Goal: Transaction & Acquisition: Purchase product/service

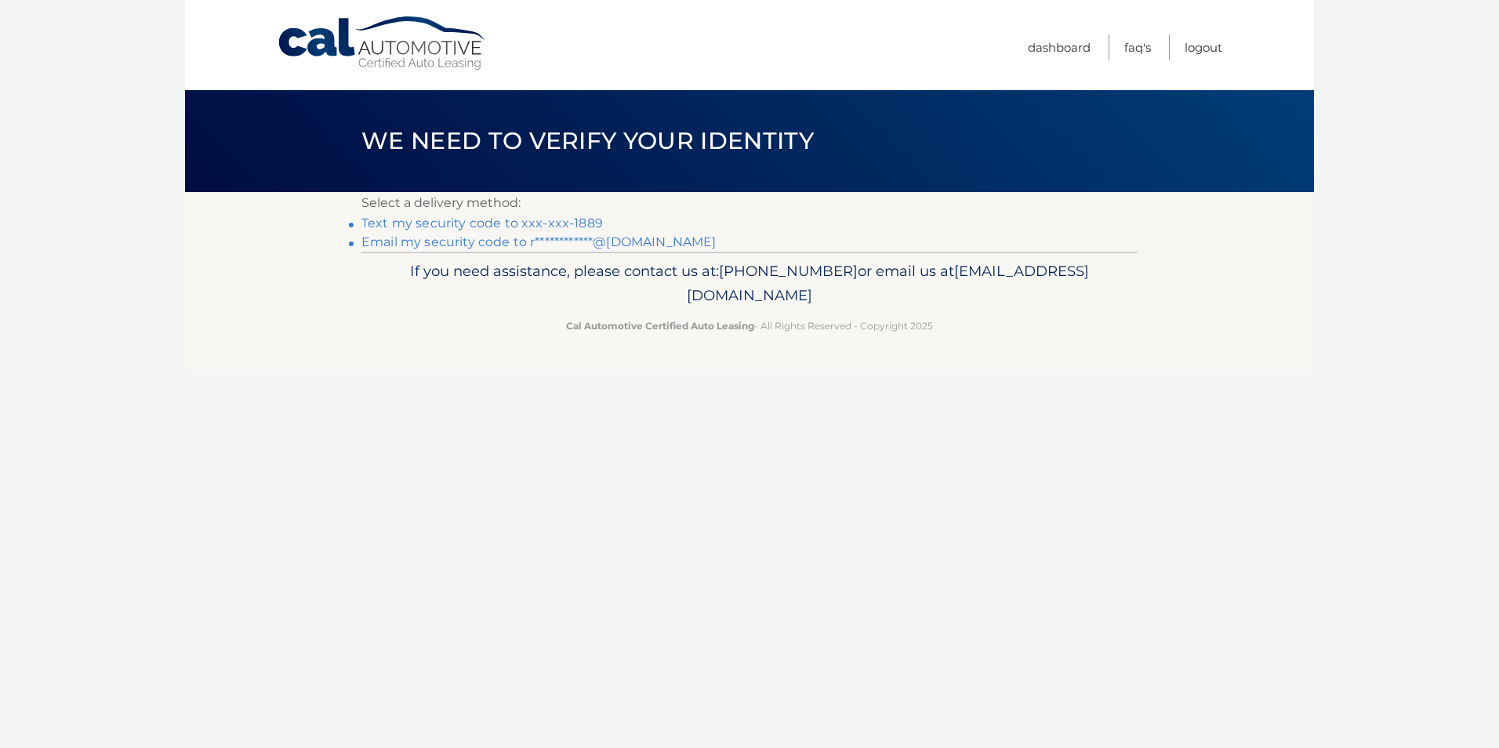
click at [440, 238] on link "**********" at bounding box center [538, 241] width 354 height 15
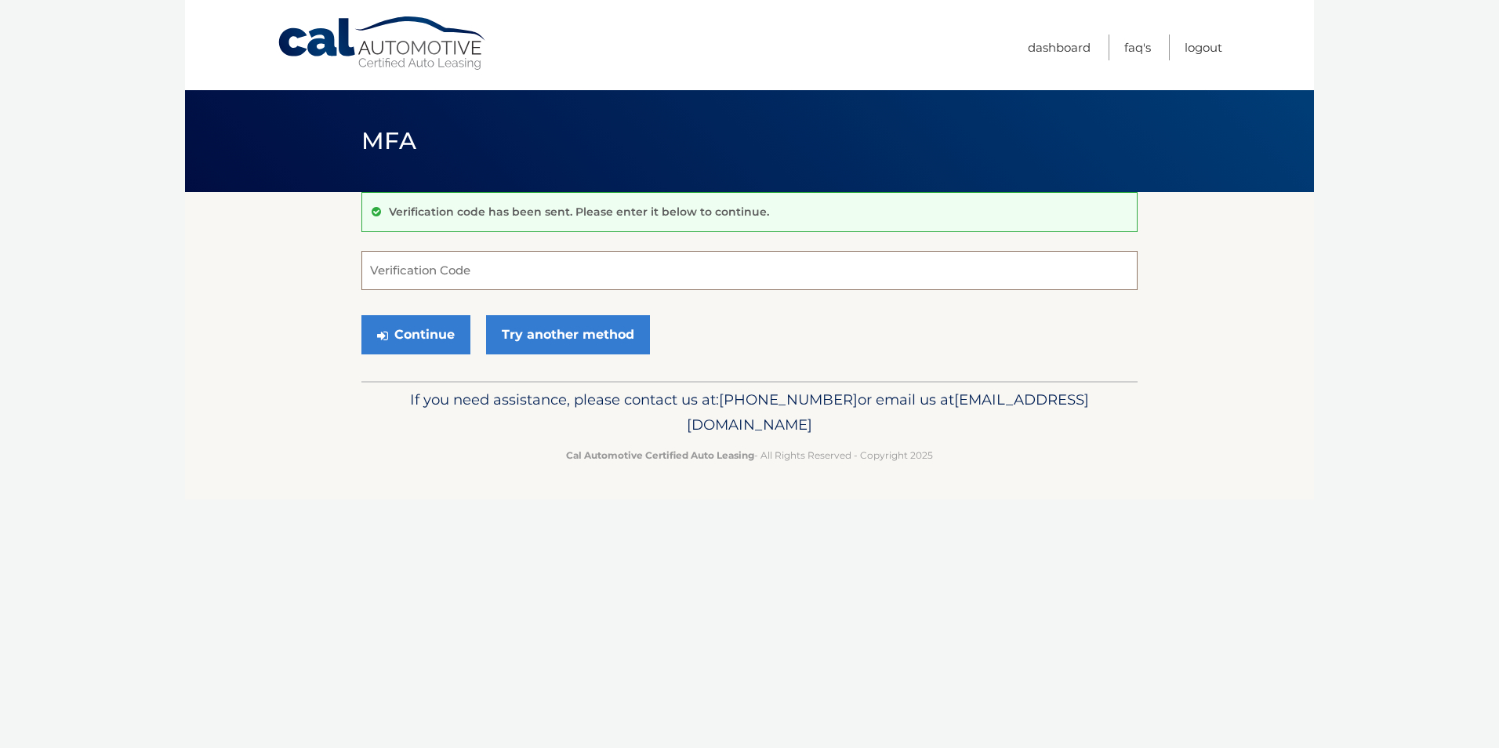
click at [466, 270] on input "Verification Code" at bounding box center [749, 270] width 776 height 39
type input "015853"
click at [404, 330] on button "Continue" at bounding box center [415, 334] width 109 height 39
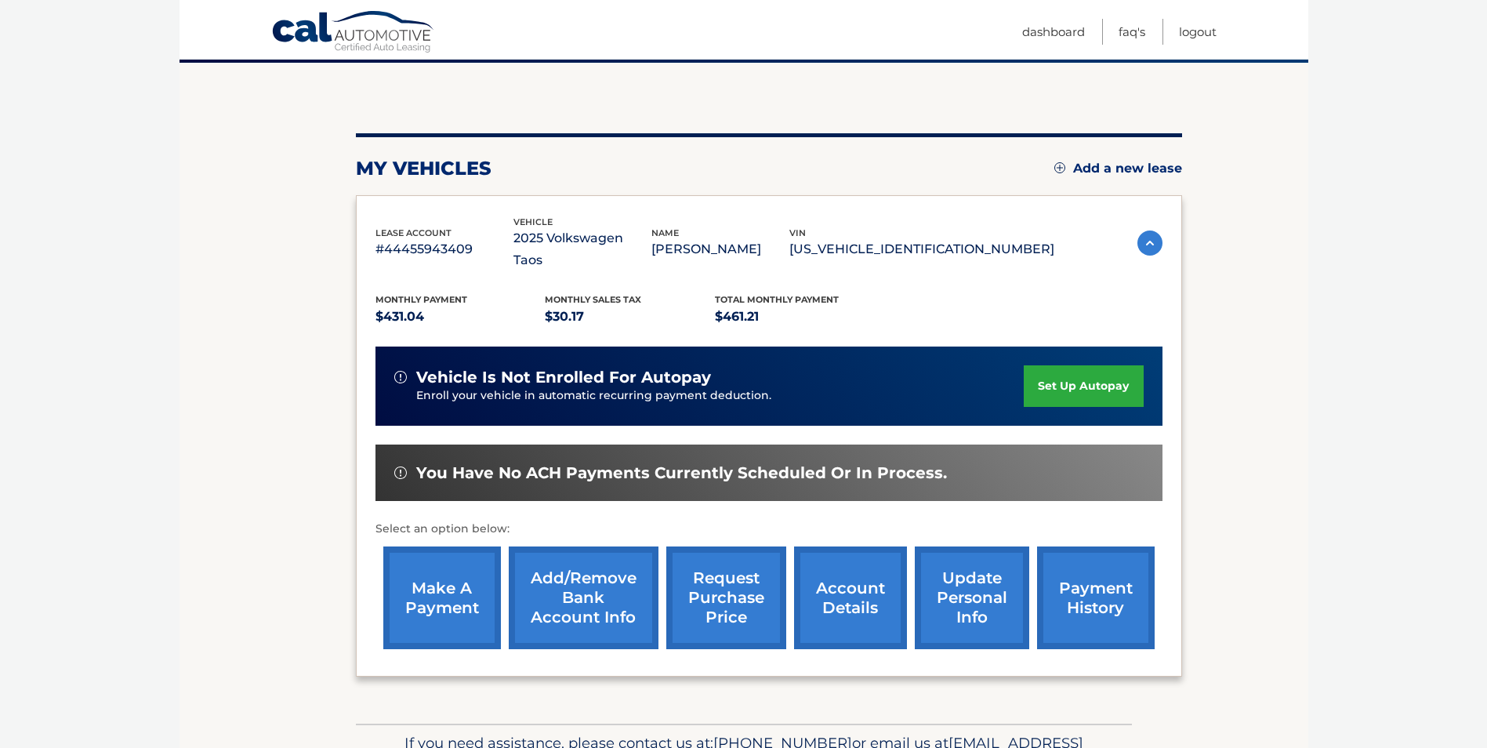
scroll to position [157, 0]
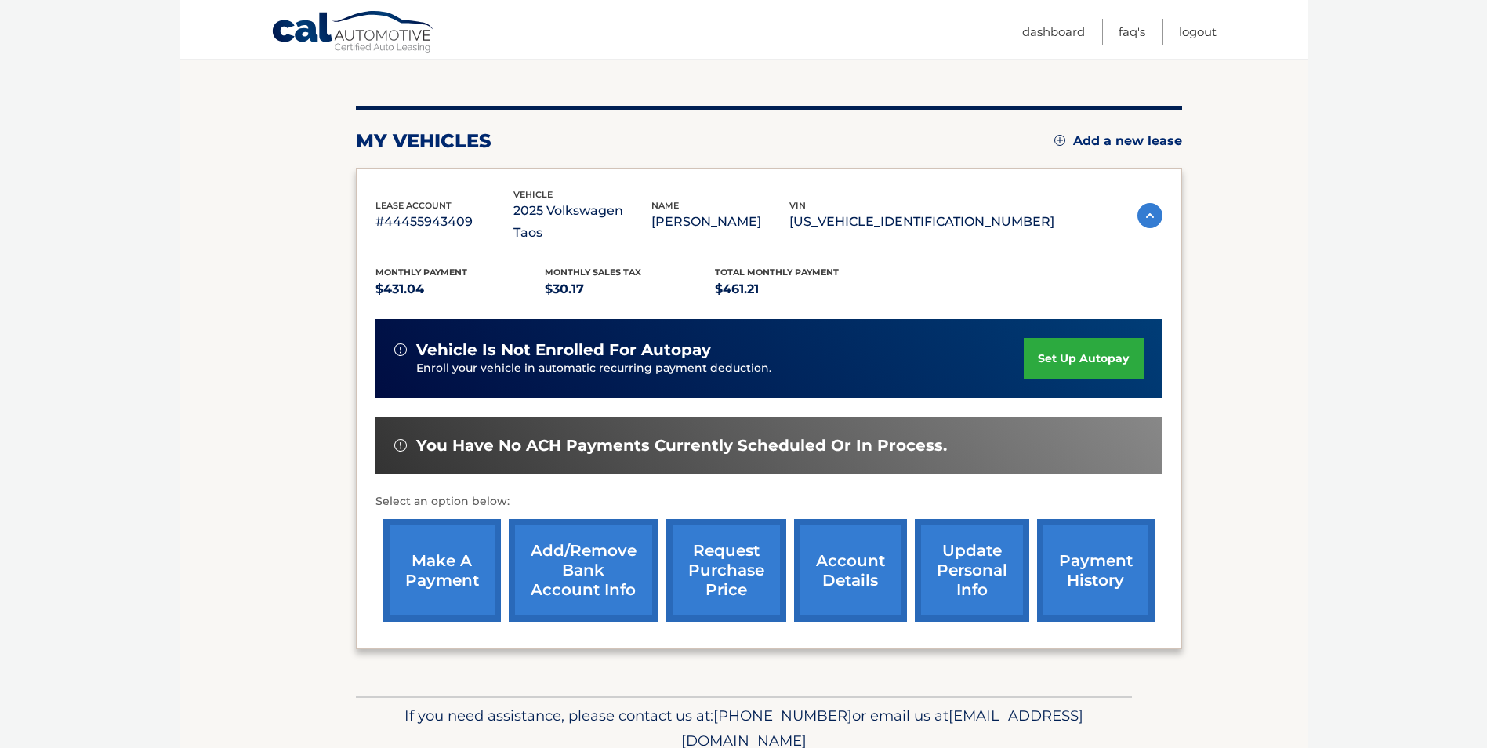
click at [442, 552] on link "make a payment" at bounding box center [442, 570] width 118 height 103
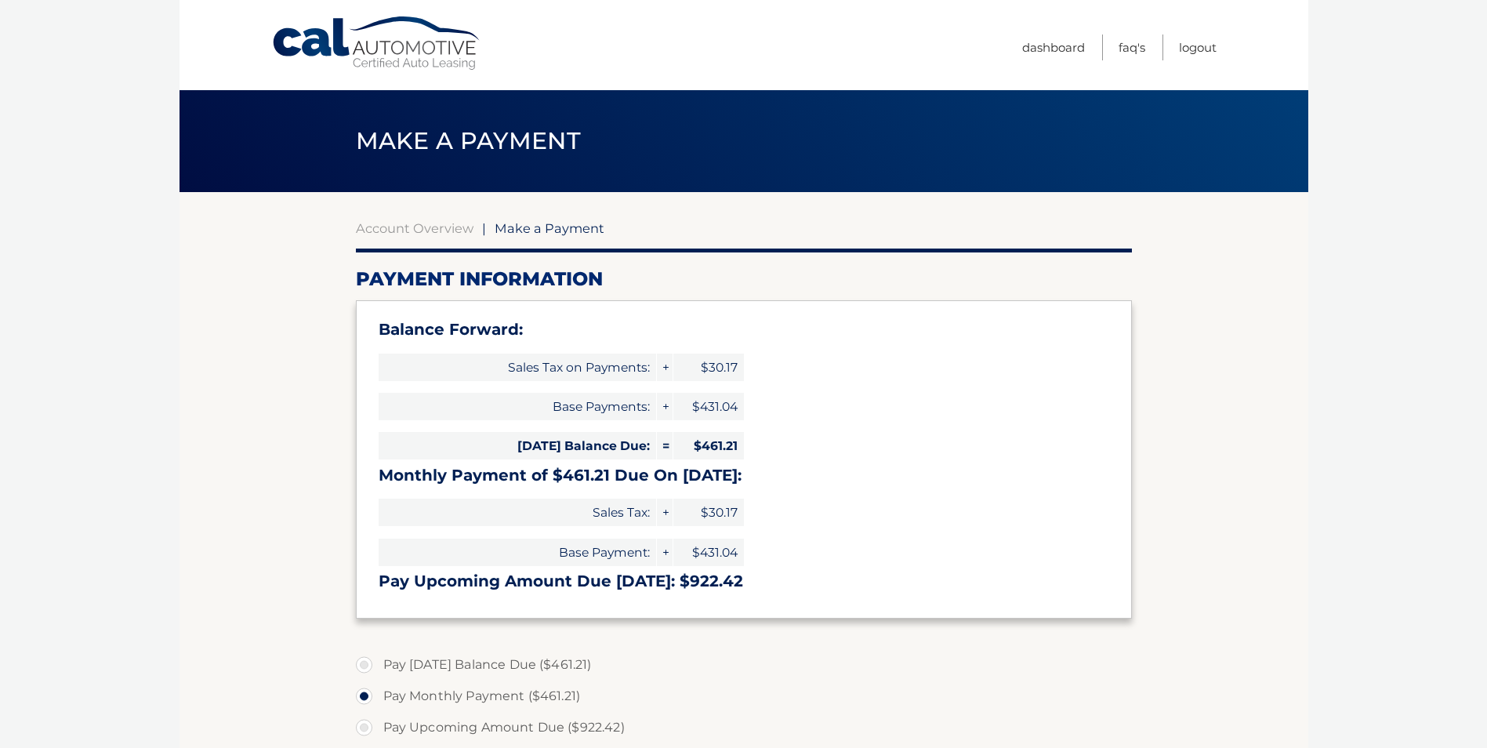
select select "NmJlNTYxMGMtNDM0Mi00ZGY5LTg4ZTctOTFmOTg3NDY0ZTBl"
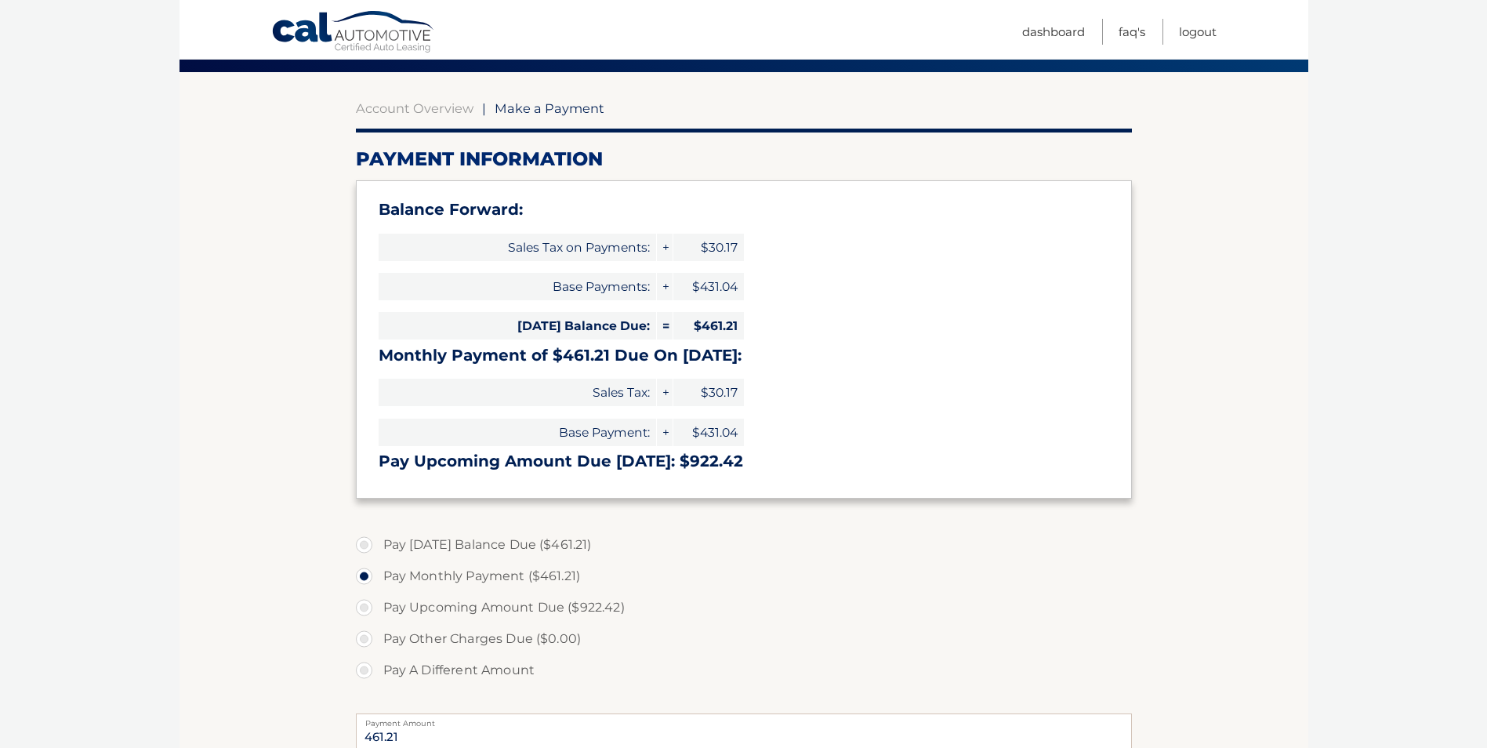
scroll to position [157, 0]
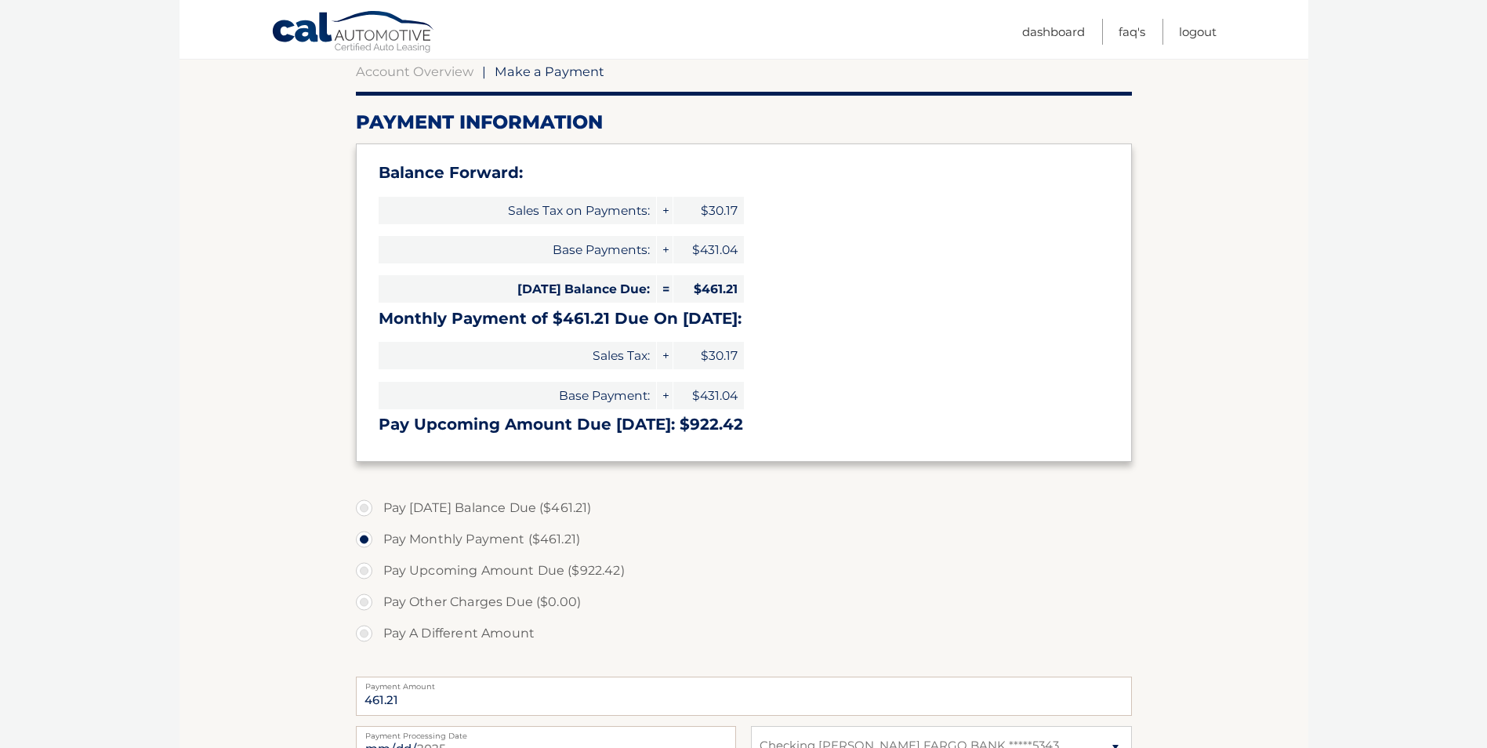
click at [361, 505] on label "Pay Today's Balance Due ($461.21)" at bounding box center [744, 507] width 776 height 31
click at [362, 505] on input "Pay Today's Balance Due ($461.21)" at bounding box center [370, 504] width 16 height 25
radio input "true"
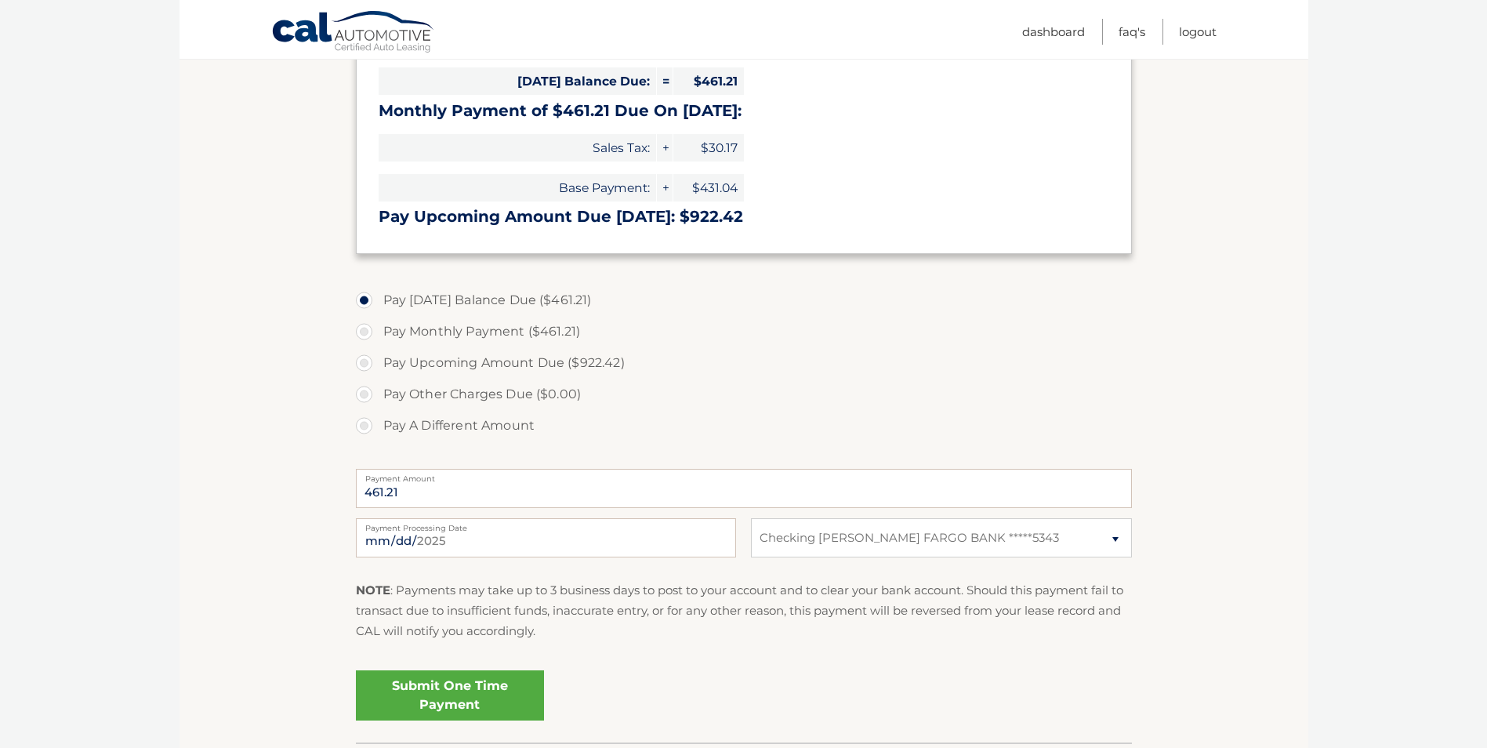
scroll to position [392, 0]
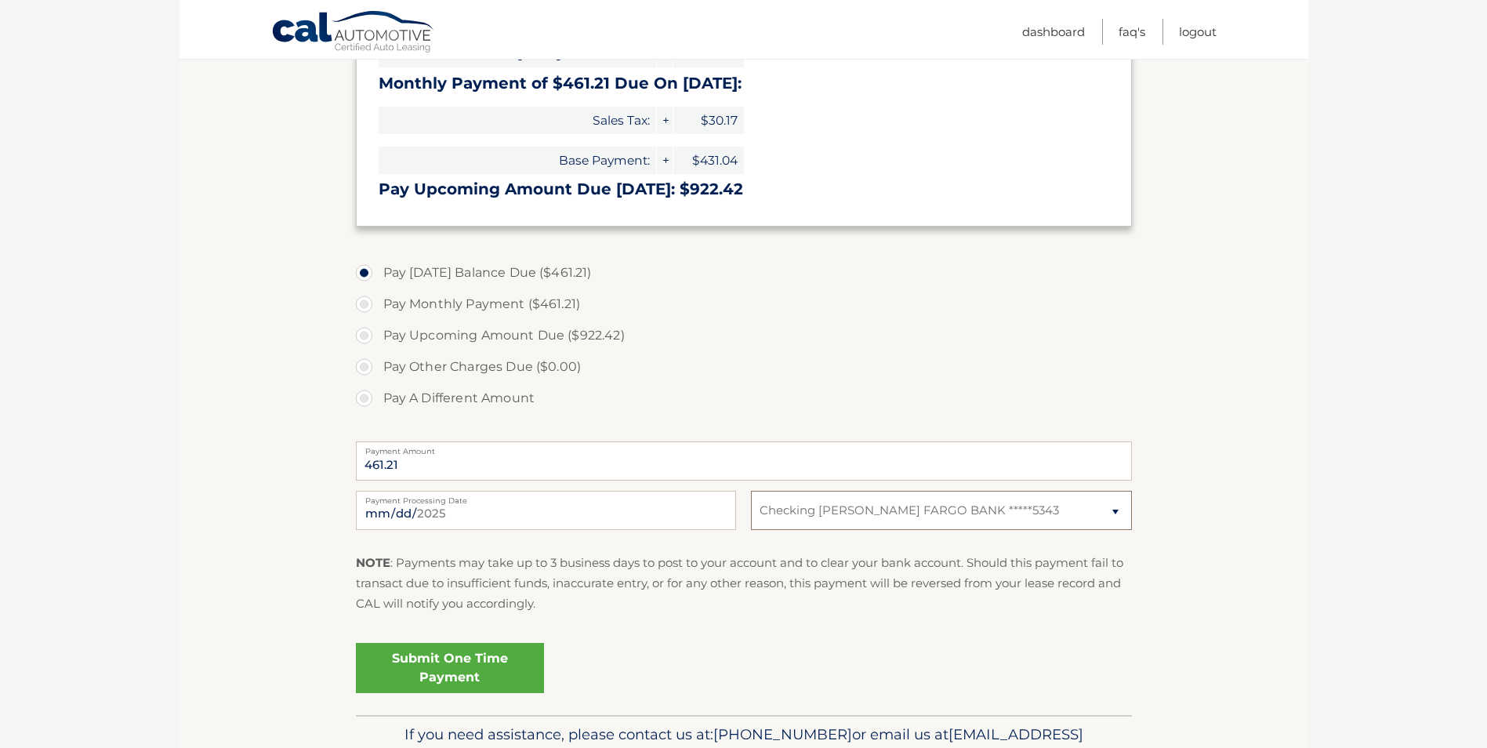
click at [1108, 513] on select "Select Bank Account Checking WELLS FARGO BANK *****5343" at bounding box center [941, 510] width 380 height 39
click at [751, 491] on select "Select Bank Account Checking WELLS FARGO BANK *****5343" at bounding box center [941, 510] width 380 height 39
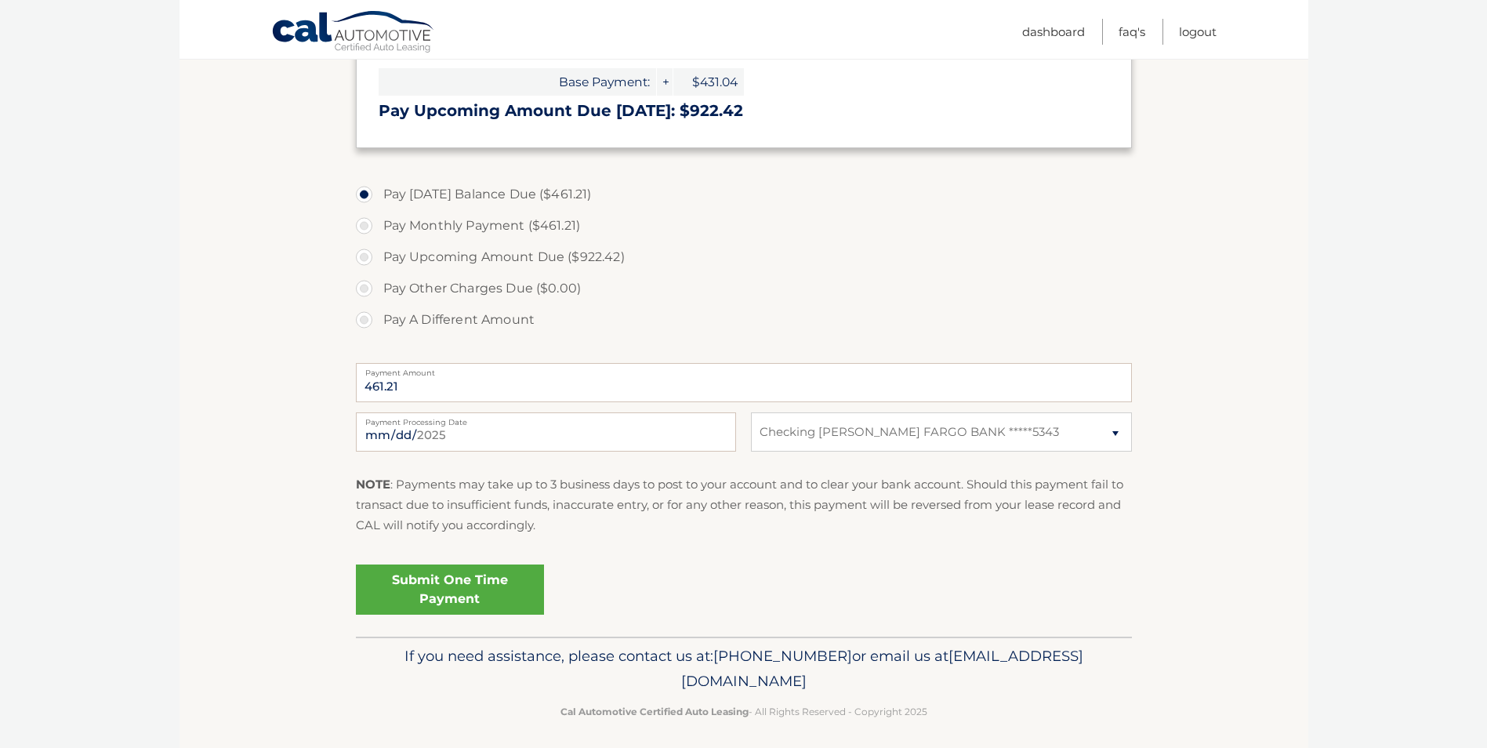
click at [497, 586] on link "Submit One Time Payment" at bounding box center [450, 589] width 188 height 50
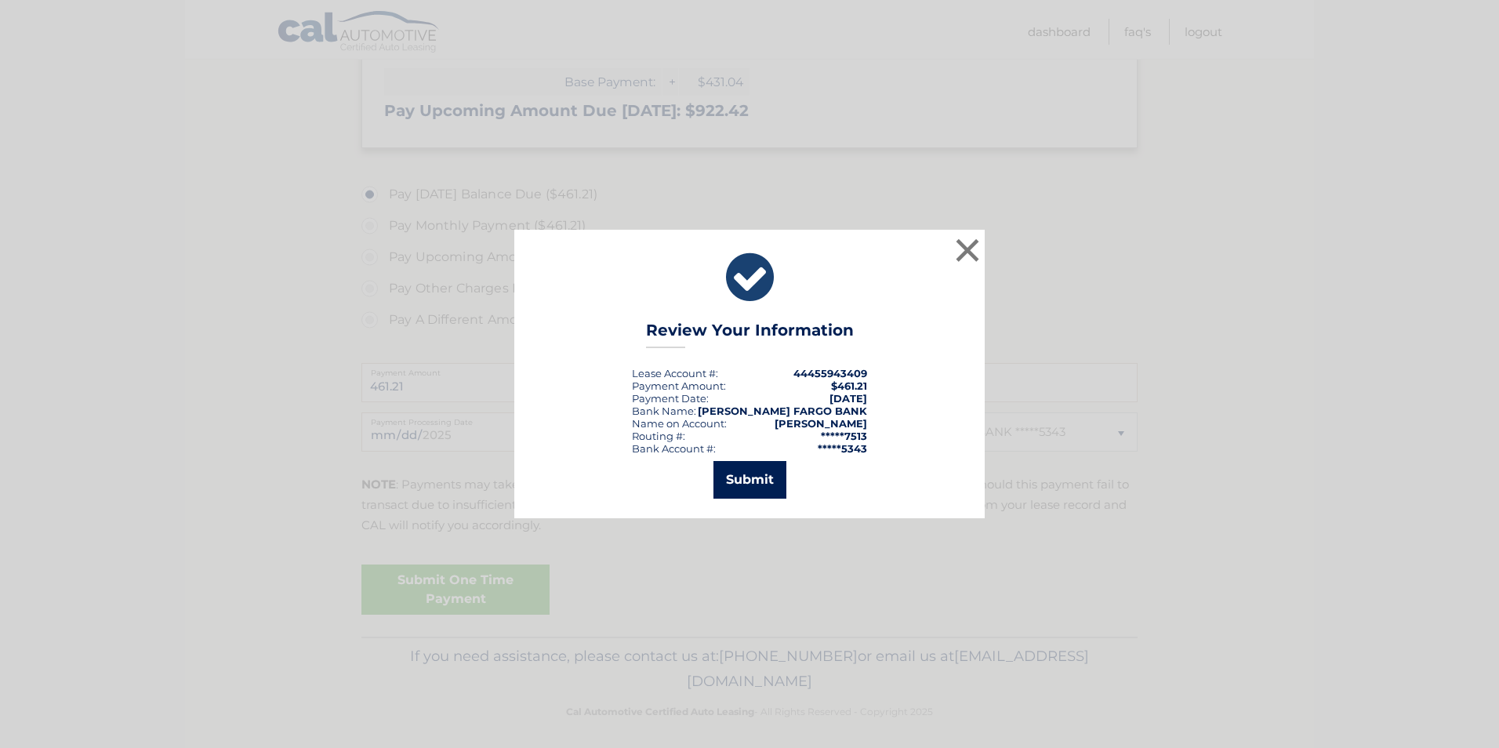
click at [746, 472] on button "Submit" at bounding box center [749, 480] width 73 height 38
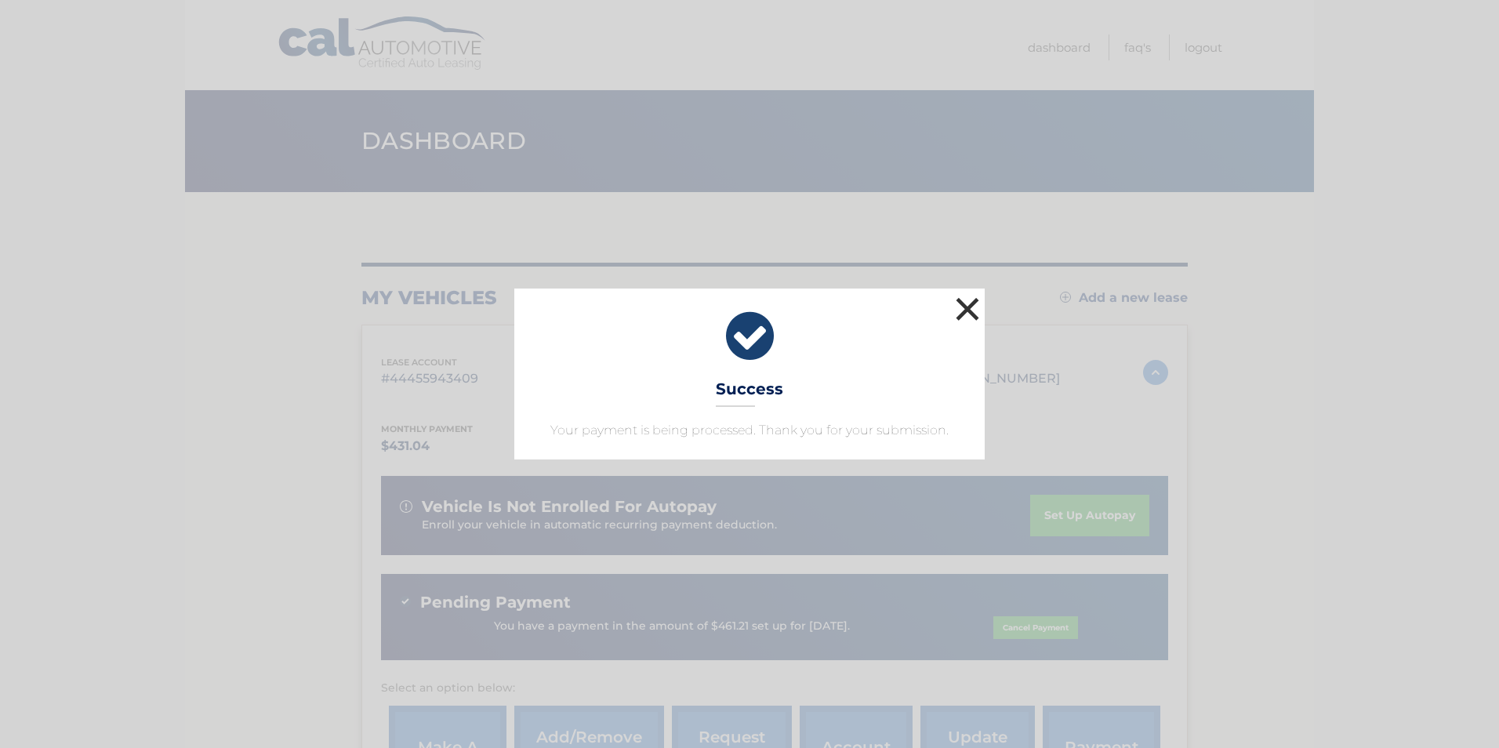
click at [970, 307] on button "×" at bounding box center [967, 308] width 31 height 31
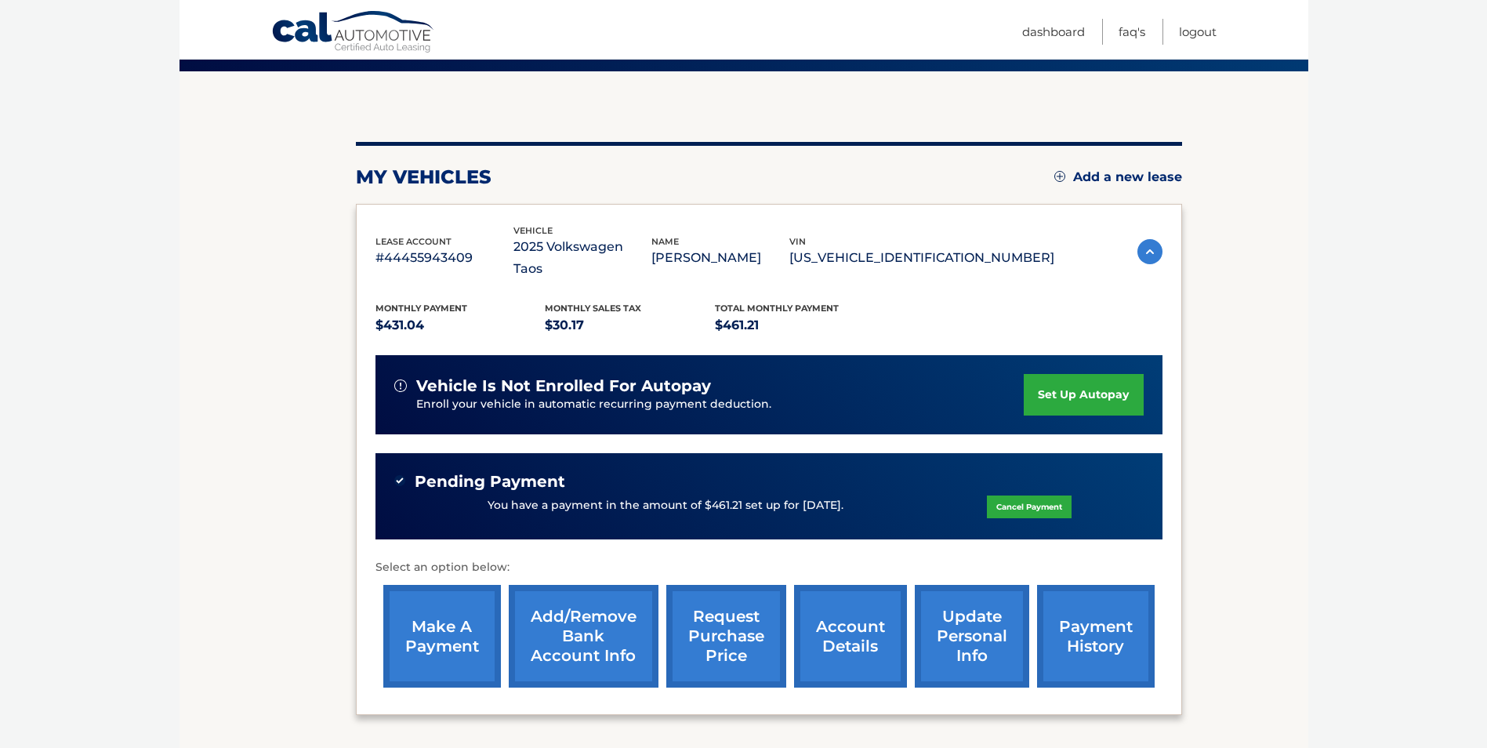
scroll to position [157, 0]
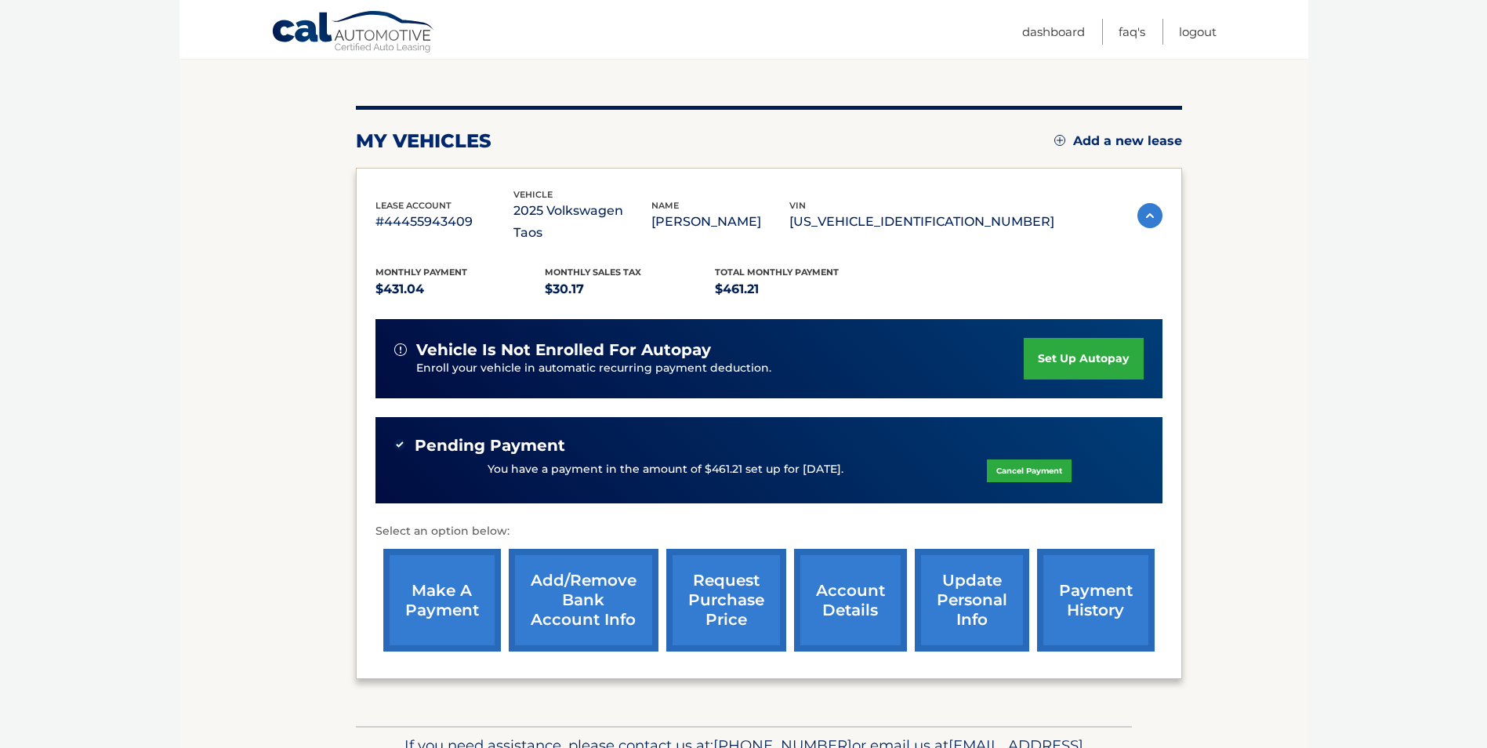
click at [1123, 576] on link "payment history" at bounding box center [1096, 600] width 118 height 103
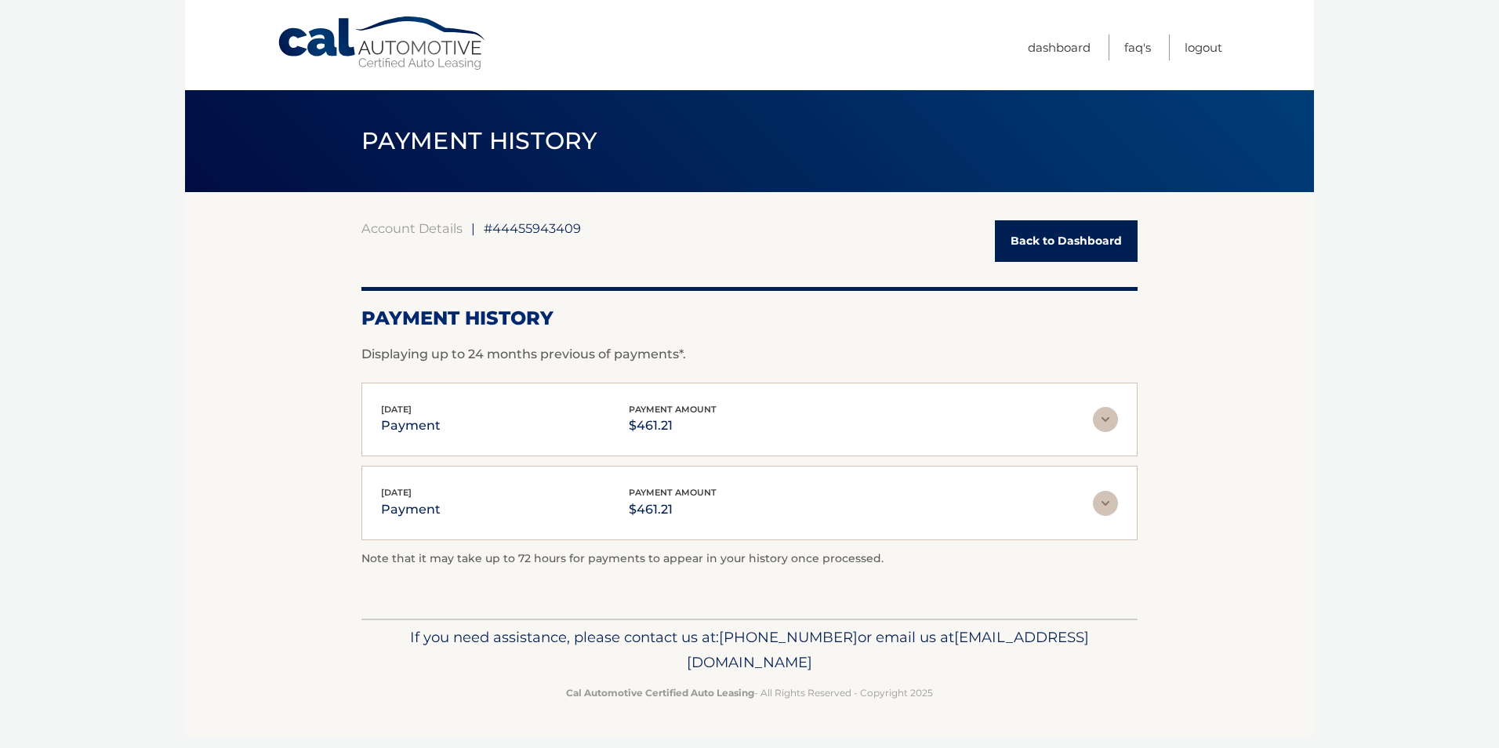
click at [1099, 252] on link "Back to Dashboard" at bounding box center [1066, 241] width 143 height 42
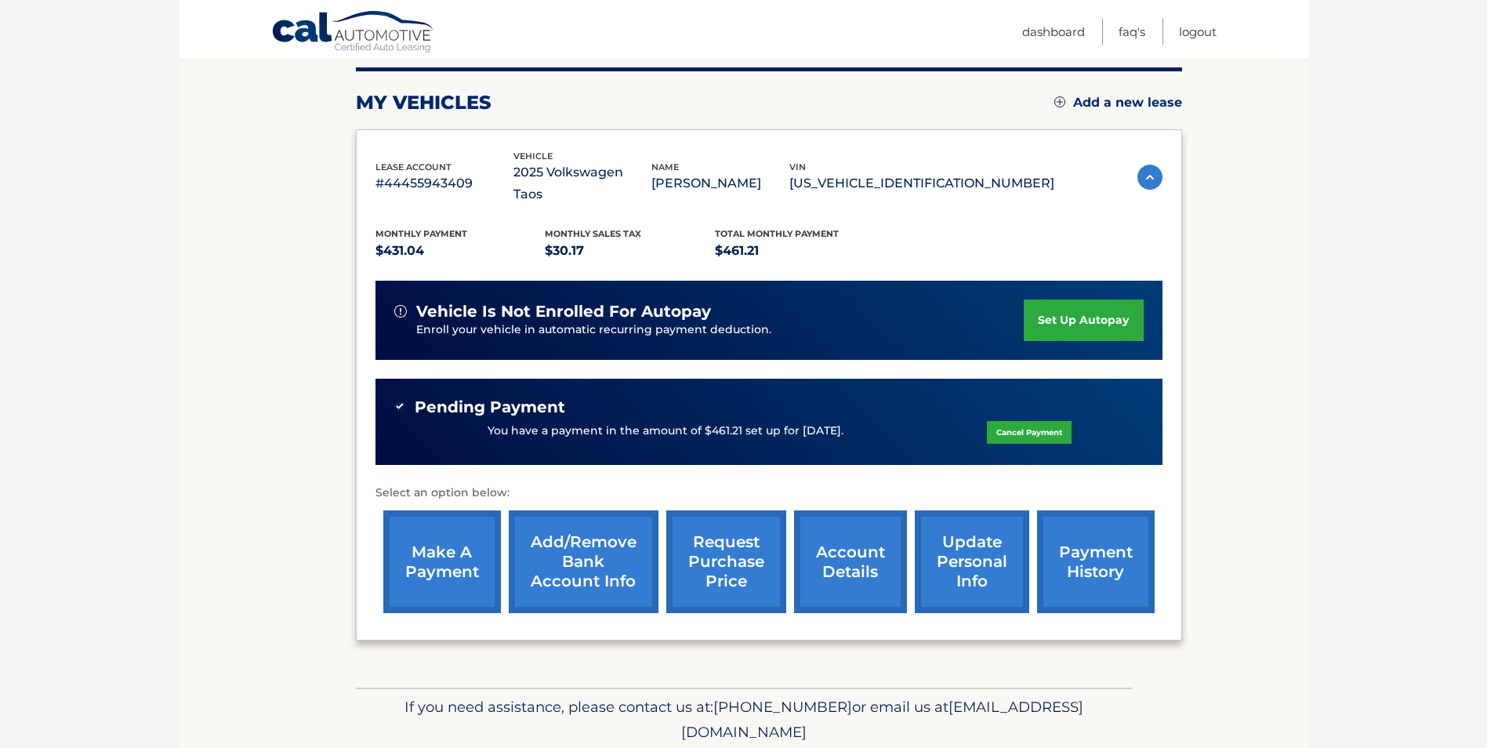
scroll to position [232, 0]
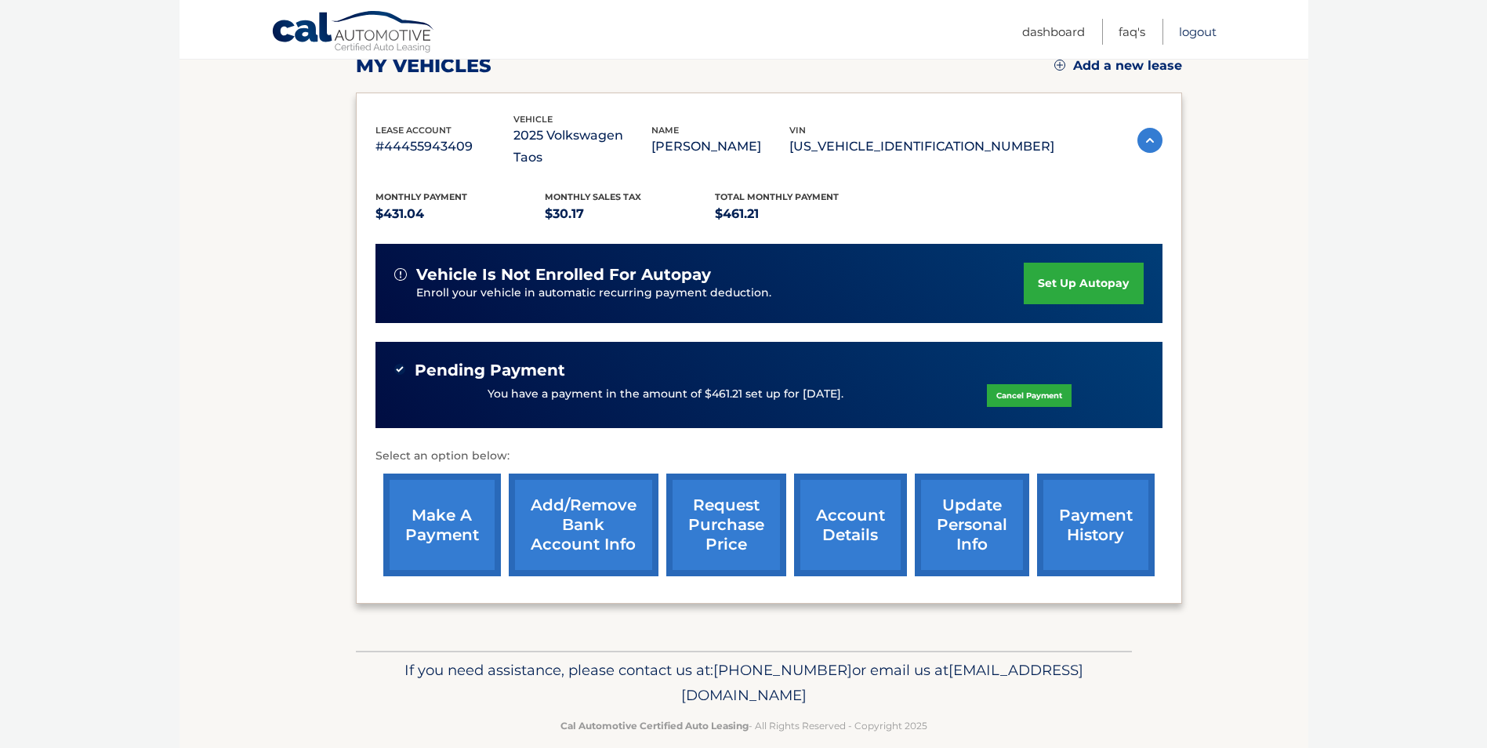
click at [1197, 31] on link "Logout" at bounding box center [1198, 32] width 38 height 26
